Goal: Find specific page/section: Find specific page/section

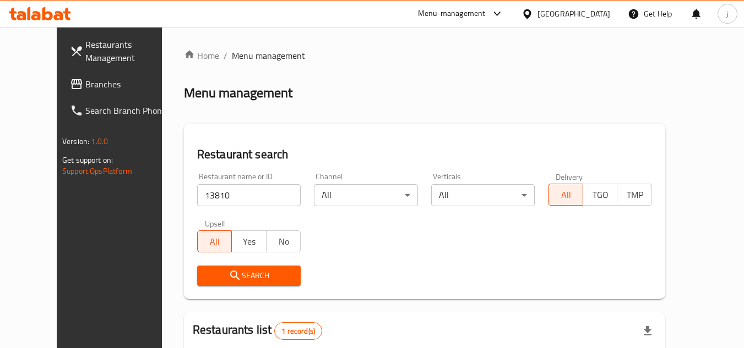
click at [533, 17] on icon at bounding box center [527, 14] width 12 height 12
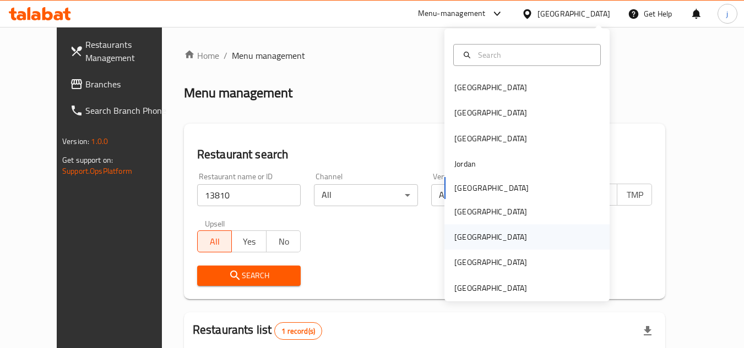
click at [470, 237] on div "[GEOGRAPHIC_DATA]" at bounding box center [490, 237] width 90 height 25
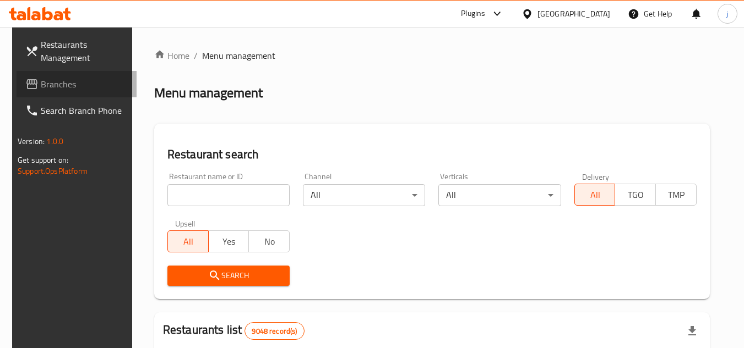
click at [41, 85] on span "Branches" at bounding box center [84, 84] width 87 height 13
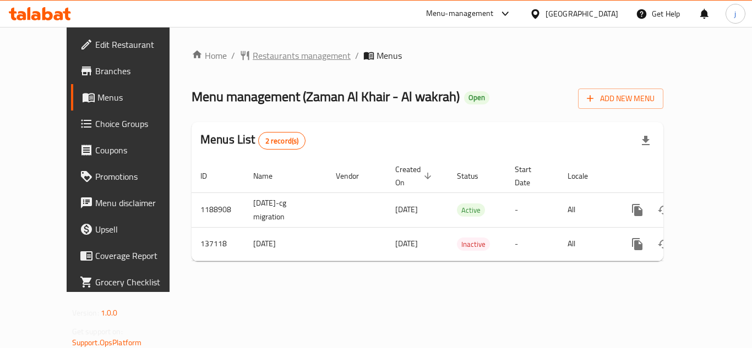
click at [253, 62] on span "Restaurants management" at bounding box center [302, 55] width 98 height 13
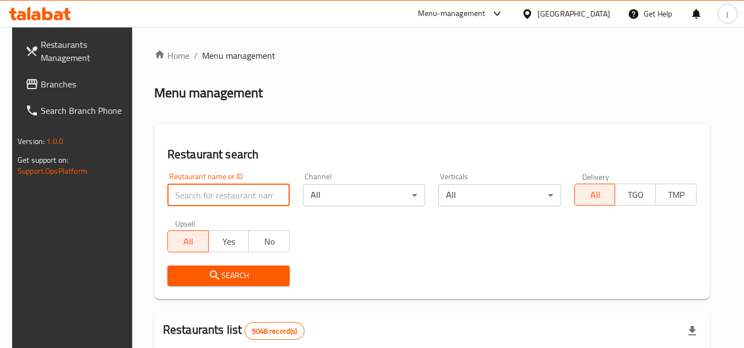
click at [228, 195] on input "search" at bounding box center [228, 195] width 122 height 22
paste input "611166"
type input "611166"
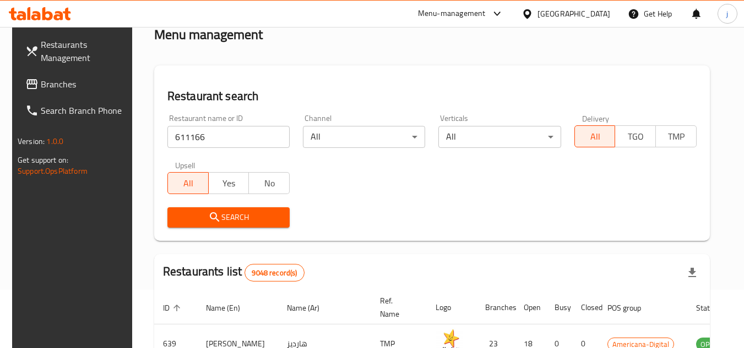
scroll to position [110, 0]
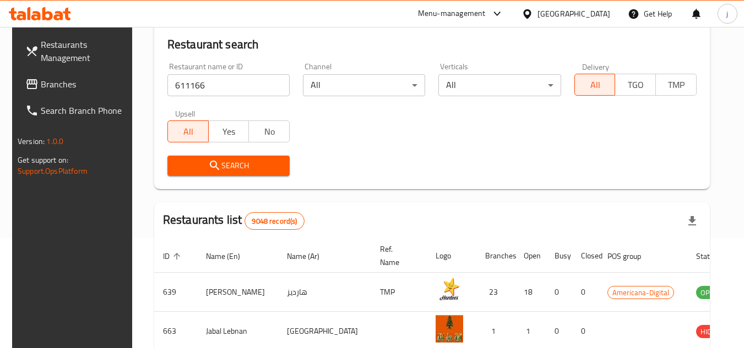
click at [230, 150] on div "Search" at bounding box center [228, 166] width 135 height 34
click at [230, 160] on span "Search" at bounding box center [228, 166] width 105 height 14
